Goal: Information Seeking & Learning: Learn about a topic

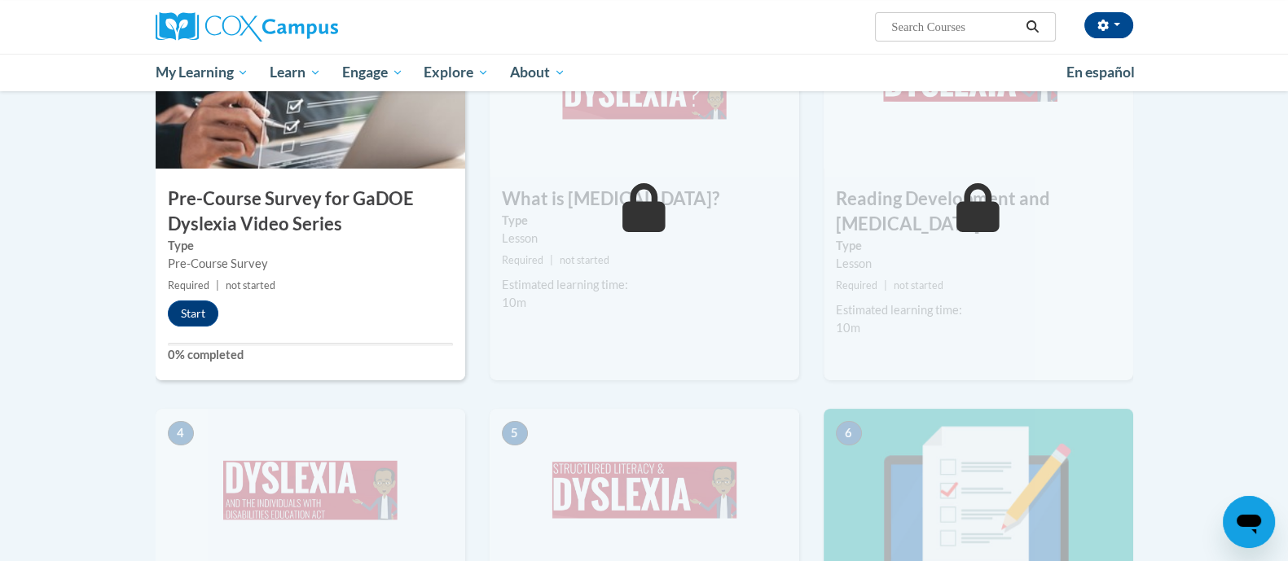
scroll to position [445, 0]
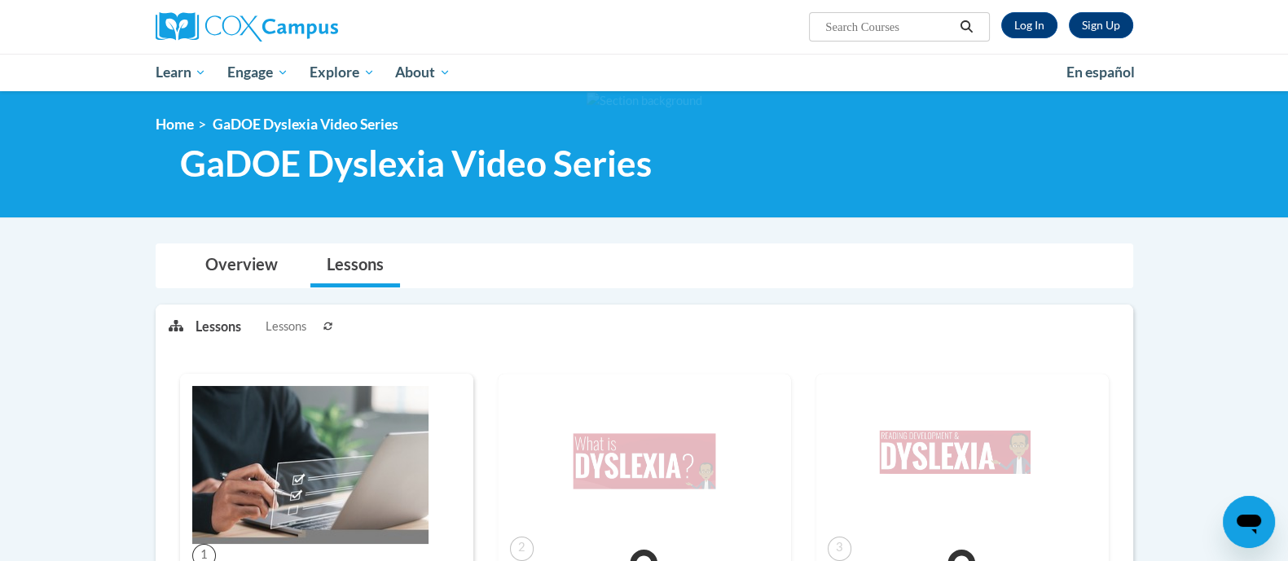
click at [330, 328] on icon at bounding box center [328, 326] width 9 height 8
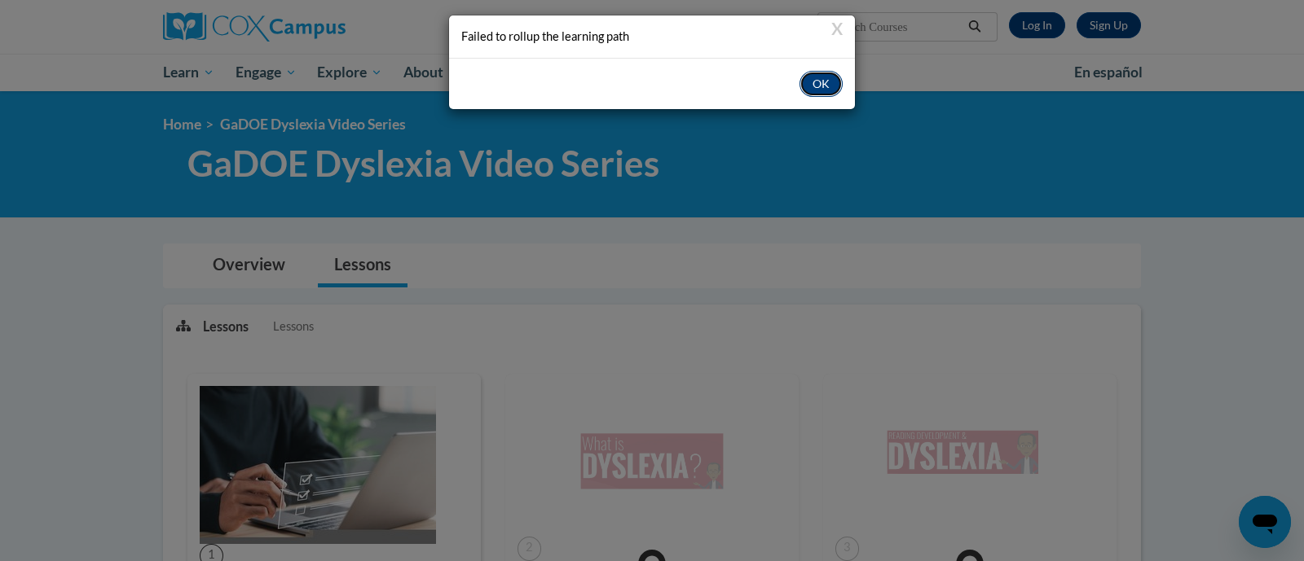
click at [808, 79] on button "OK" at bounding box center [820, 84] width 43 height 26
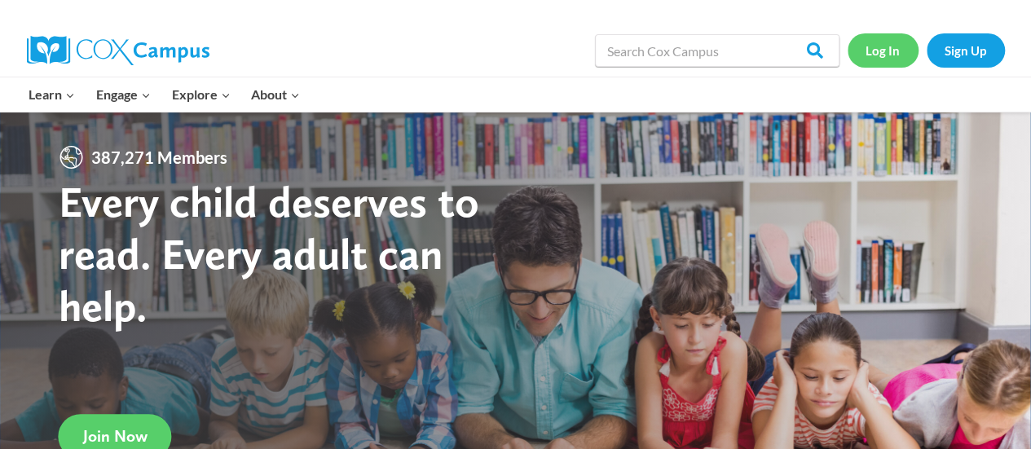
click at [881, 46] on link "Log In" at bounding box center [883, 49] width 71 height 33
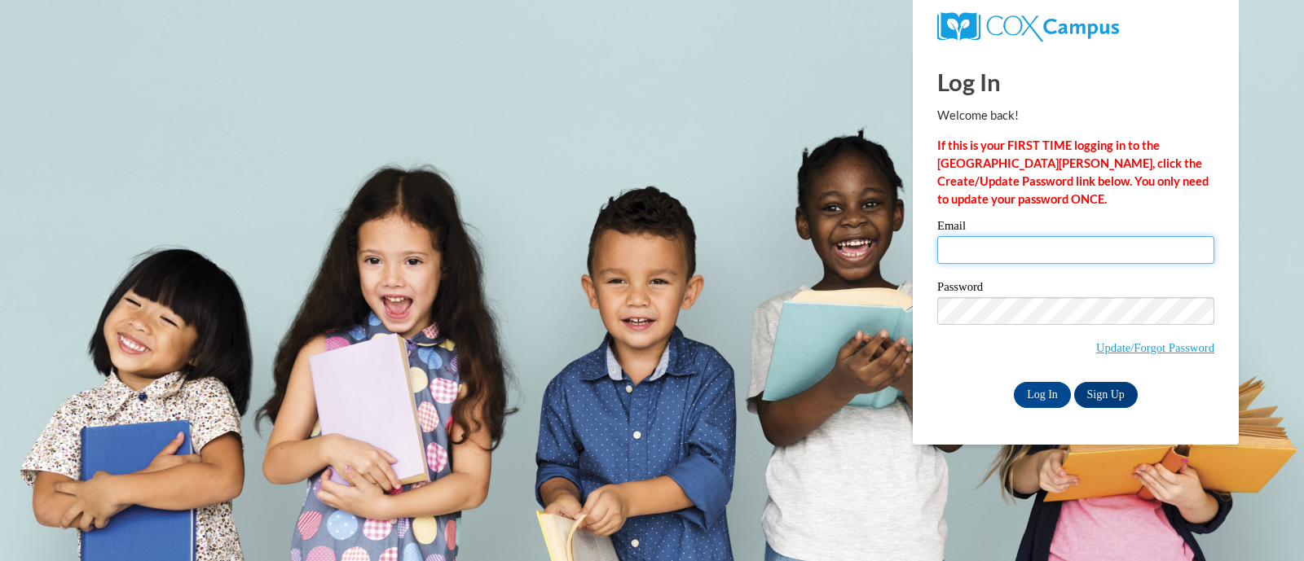
click at [1063, 250] on input "Email" at bounding box center [1075, 250] width 277 height 28
type input "alysa.katerski@trschools.k12.wi.us"
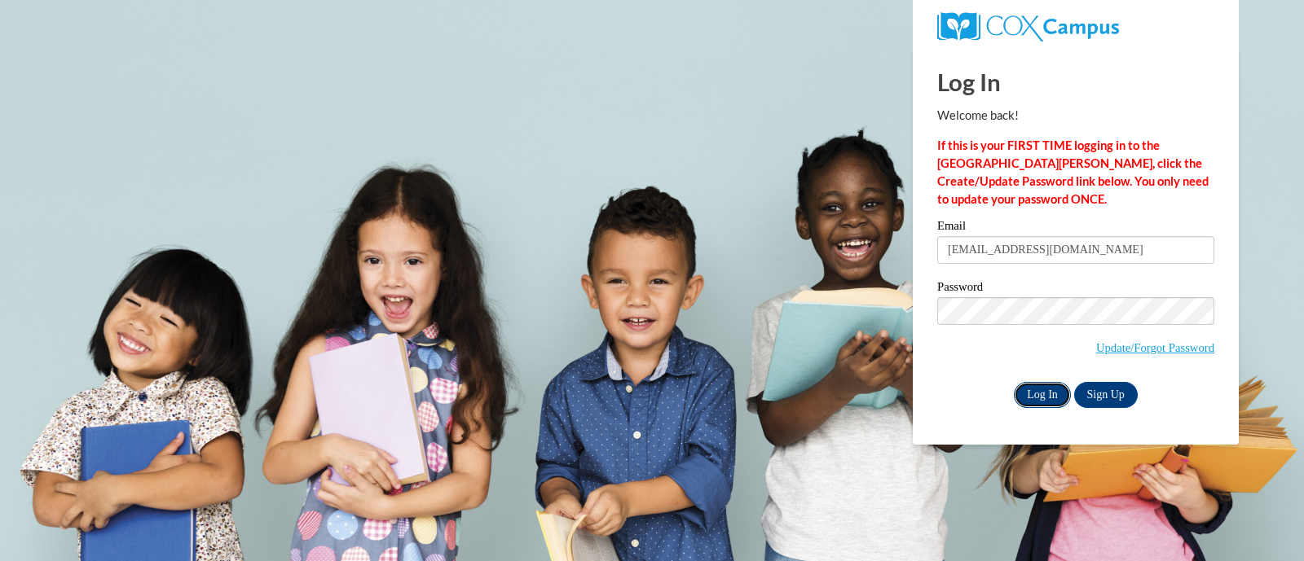
click at [1035, 389] on input "Log In" at bounding box center [1042, 395] width 57 height 26
click at [1035, 390] on input "Log In" at bounding box center [1042, 395] width 57 height 26
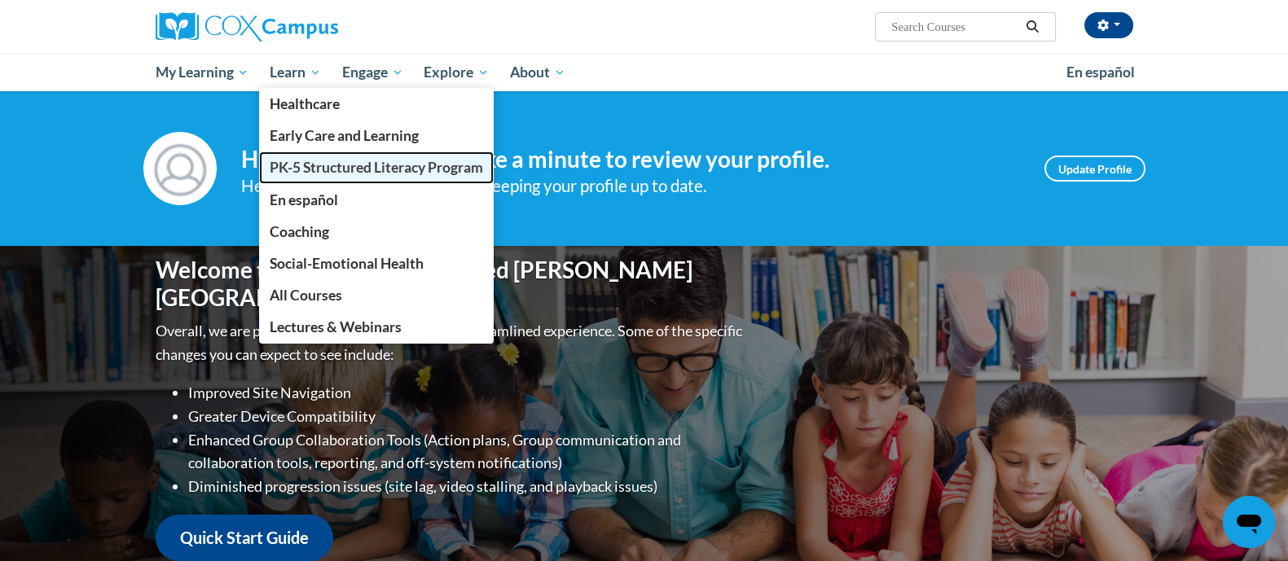
click at [324, 171] on span "PK-5 Structured Literacy Program" at bounding box center [377, 167] width 214 height 17
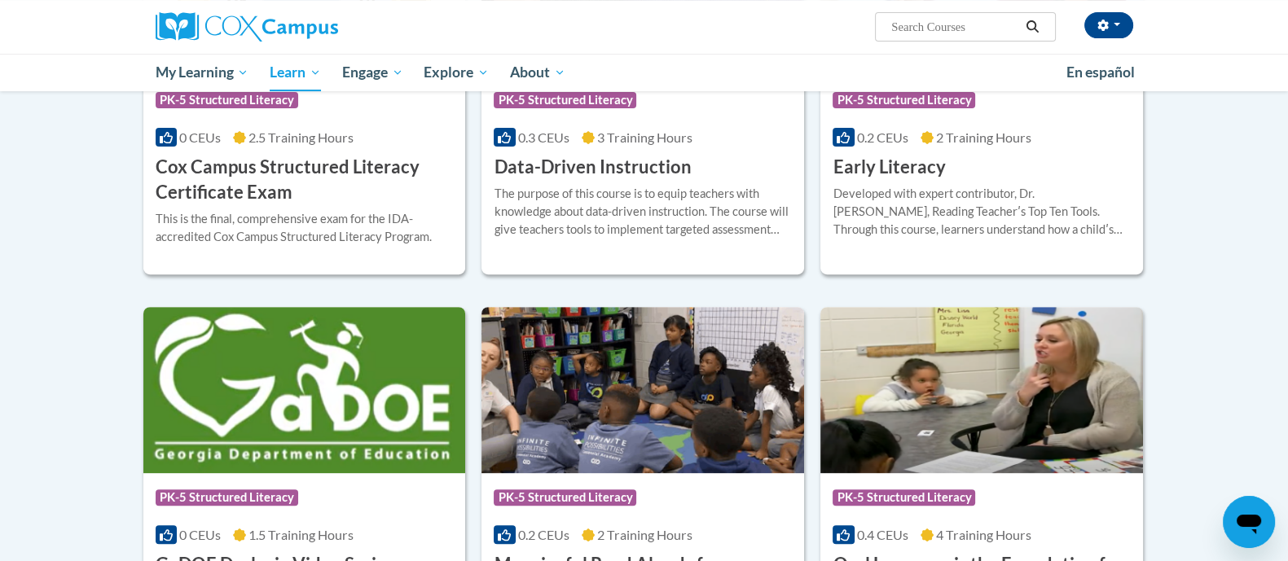
scroll to position [814, 0]
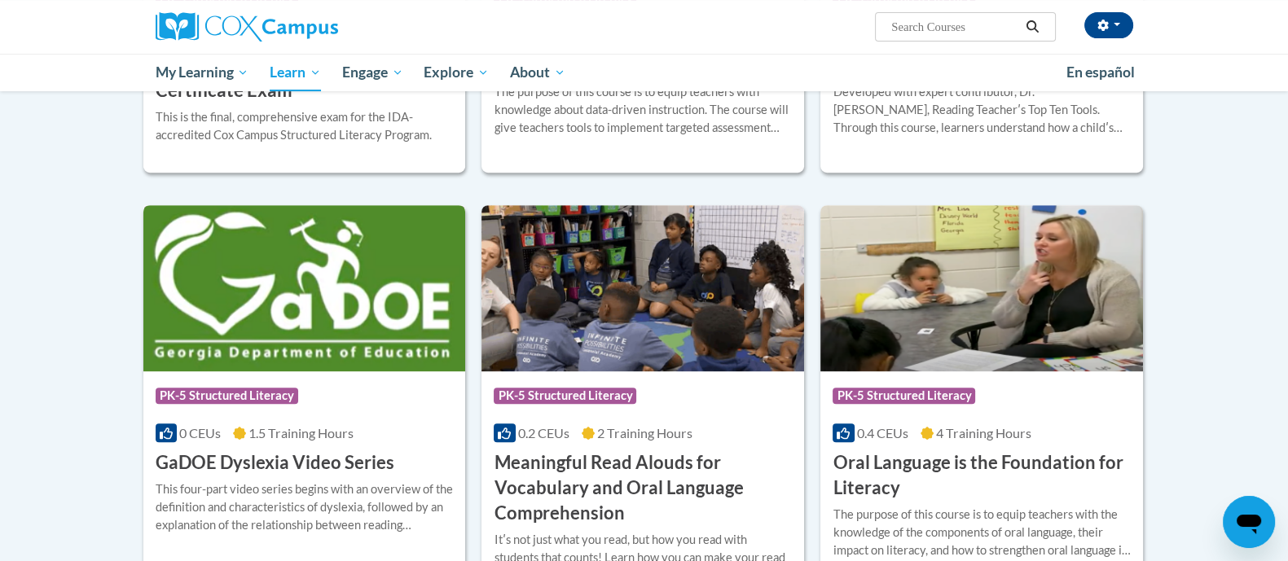
click at [278, 337] on img at bounding box center [304, 288] width 323 height 166
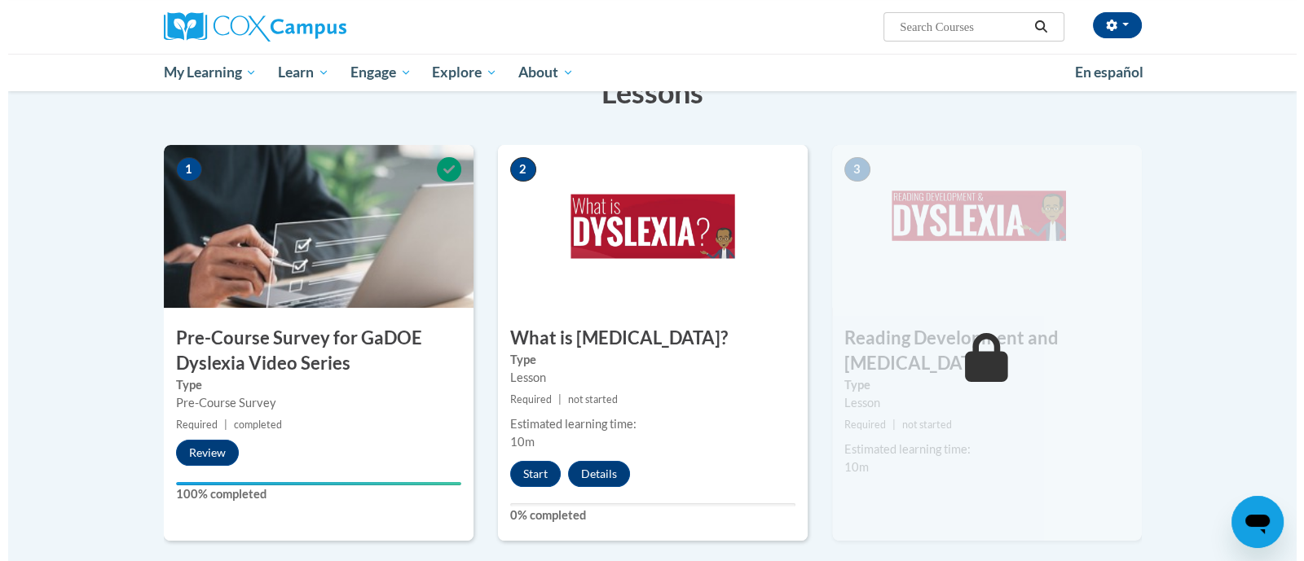
scroll to position [407, 0]
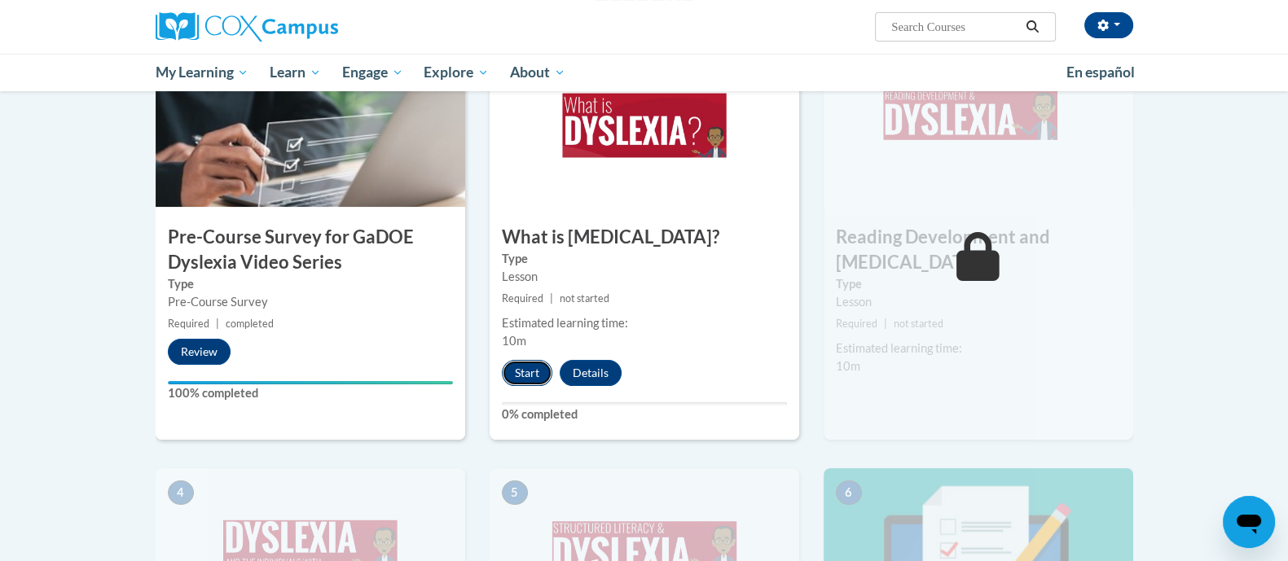
click at [517, 373] on button "Start" at bounding box center [527, 373] width 51 height 26
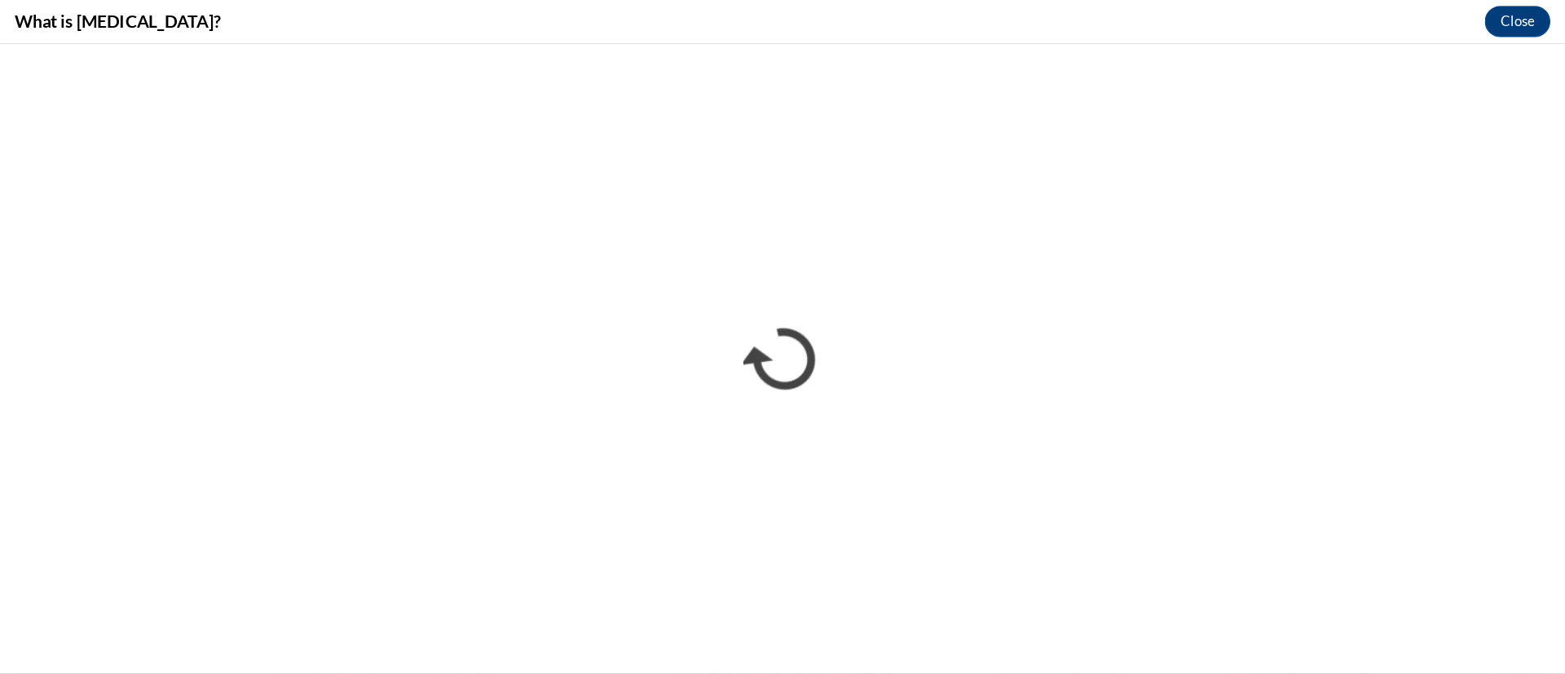
scroll to position [0, 0]
